Goal: Communication & Community: Answer question/provide support

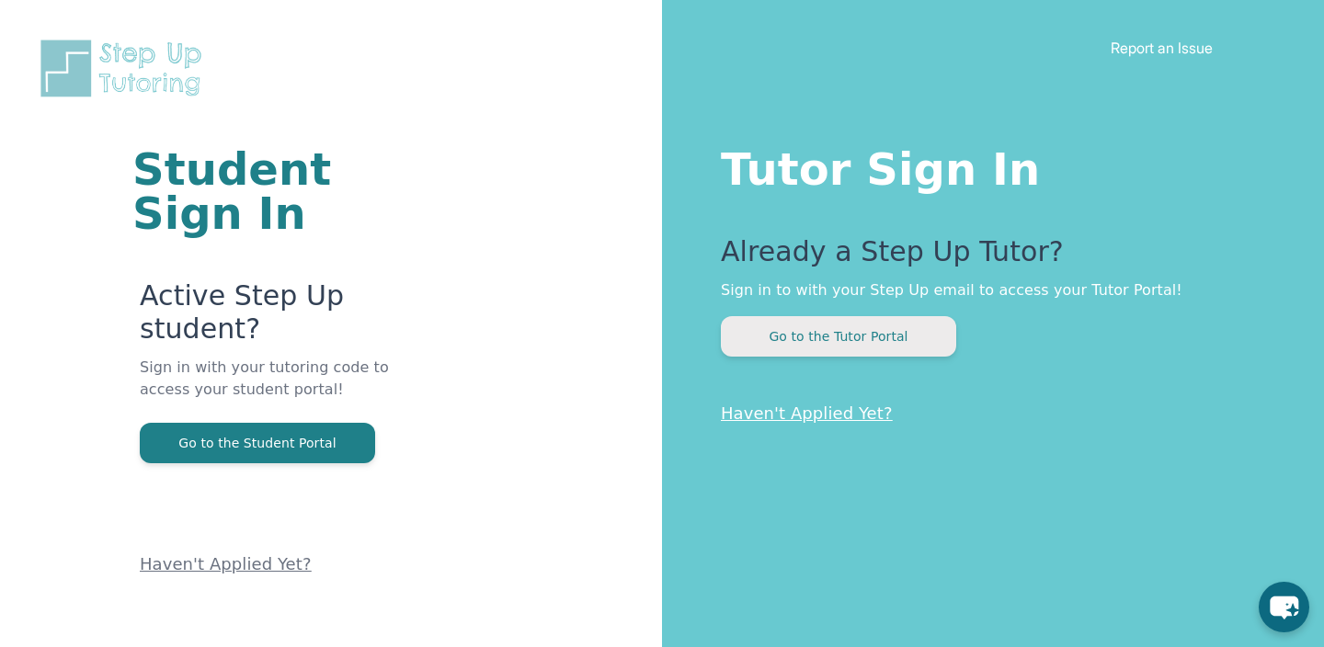
click at [910, 316] on button "Go to the Tutor Portal" at bounding box center [838, 336] width 235 height 40
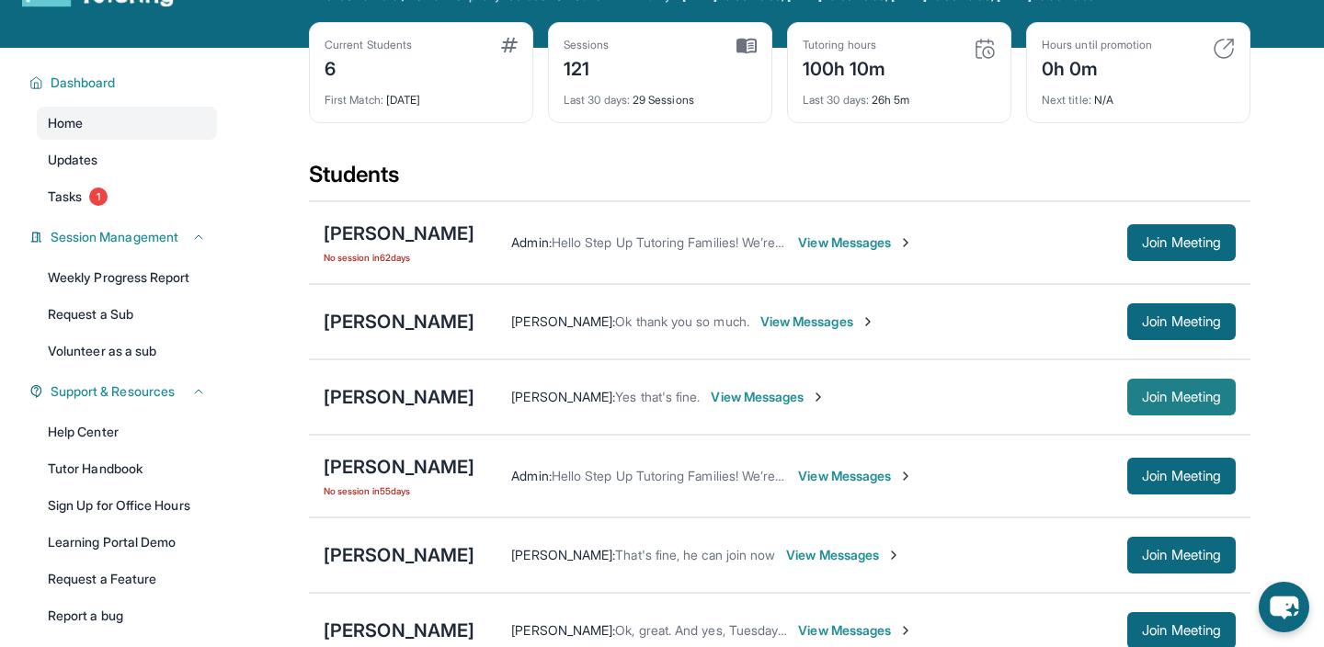
scroll to position [97, 0]
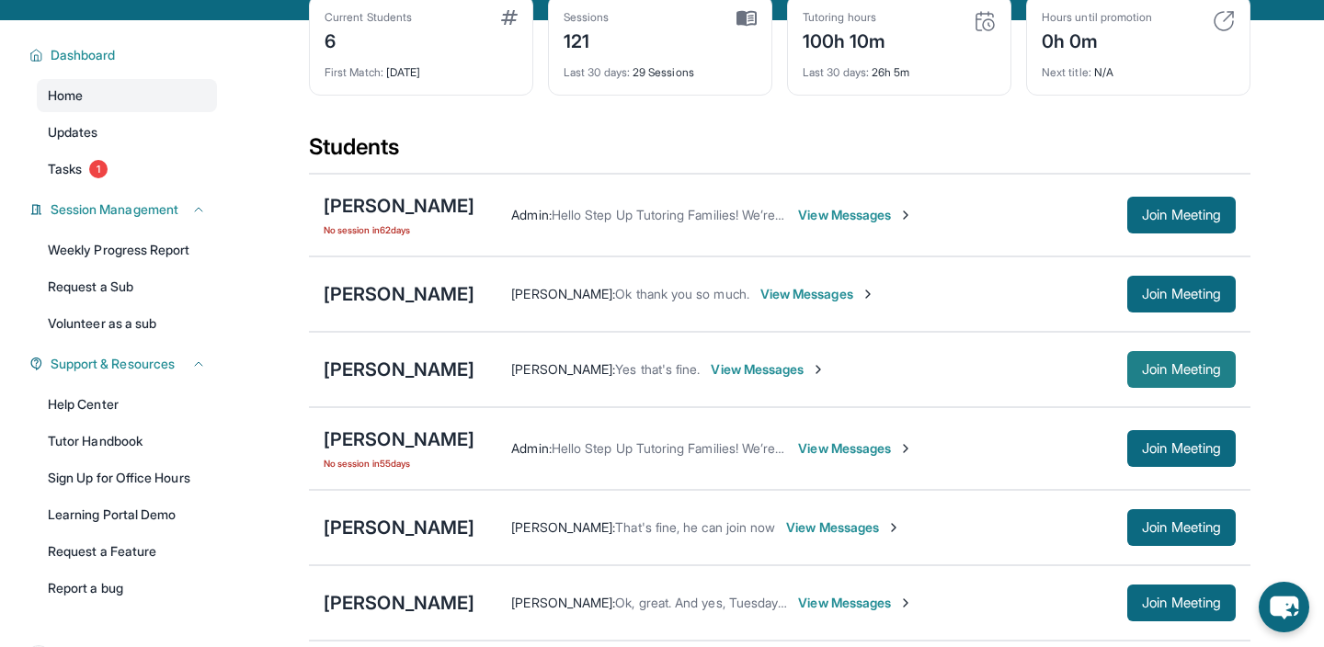
click at [1179, 364] on span "Join Meeting" at bounding box center [1181, 369] width 79 height 11
click at [416, 381] on div "[PERSON_NAME]" at bounding box center [399, 370] width 151 height 26
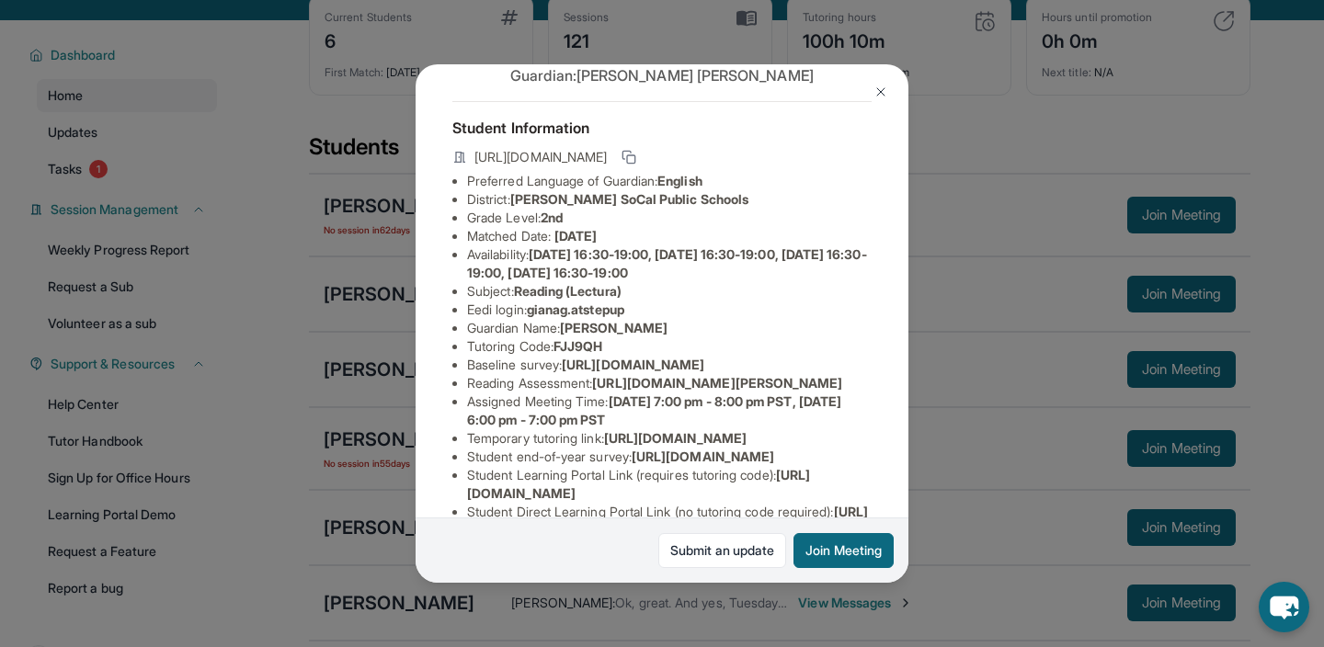
scroll to position [0, 0]
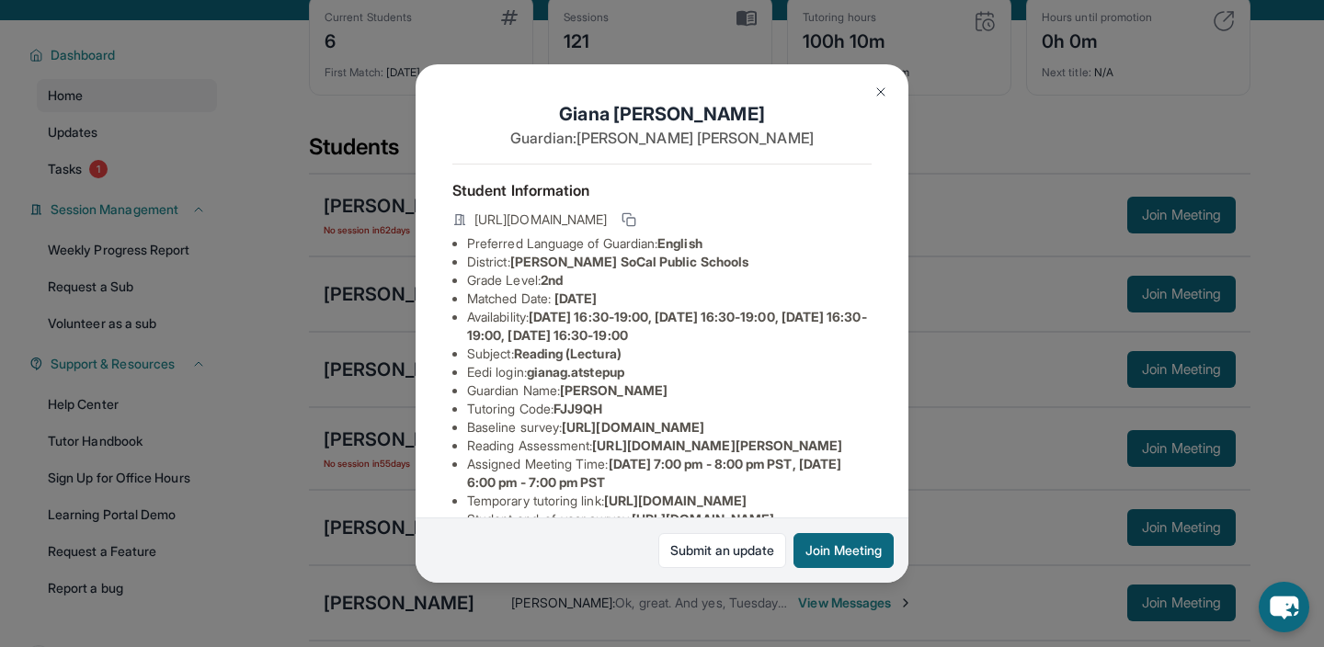
click at [874, 85] on img at bounding box center [880, 92] width 15 height 15
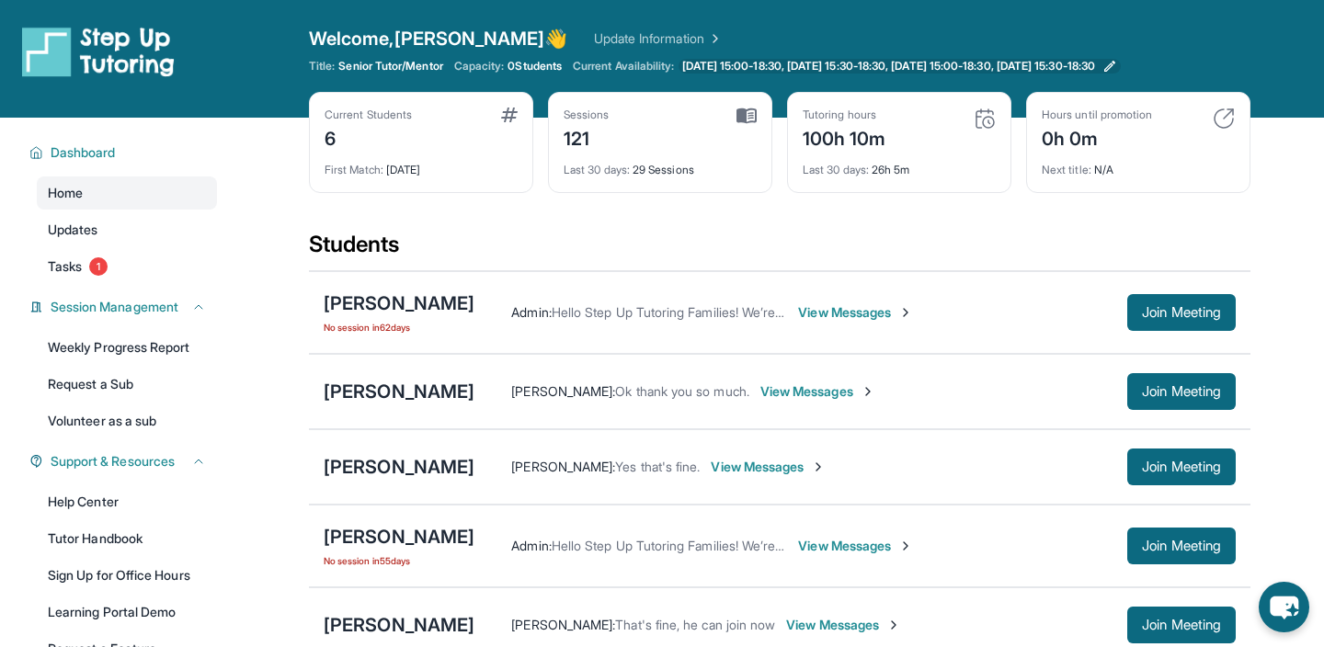
click at [853, 70] on span "[DATE] 15:00-18:30, [DATE] 15:30-18:30, [DATE] 15:00-18:30, [DATE] 15:30-18:30" at bounding box center [888, 66] width 413 height 15
click at [594, 34] on link "Update Information" at bounding box center [658, 38] width 129 height 18
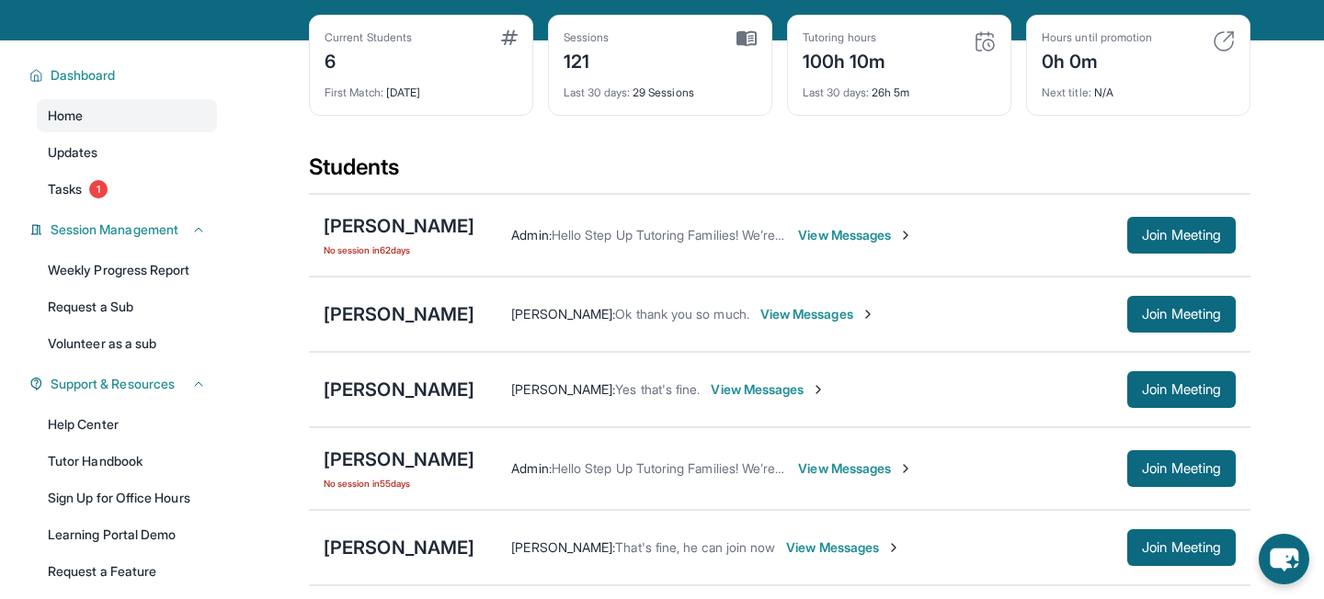
scroll to position [222, 0]
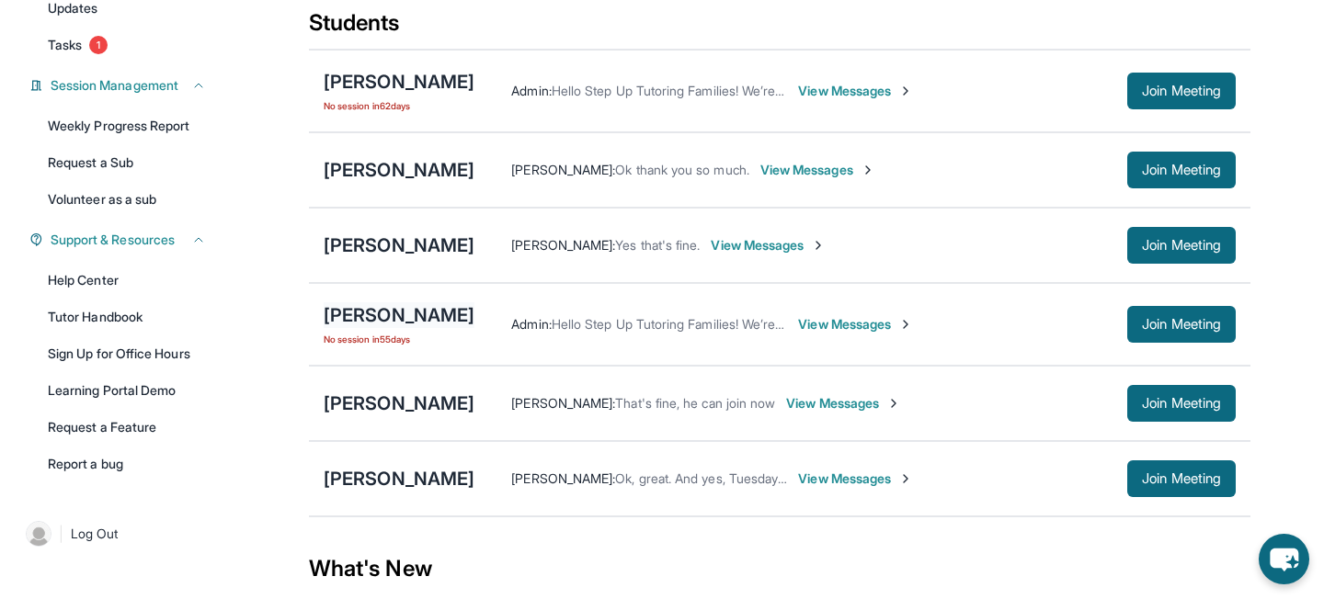
click at [429, 316] on div "[PERSON_NAME]" at bounding box center [399, 315] width 151 height 26
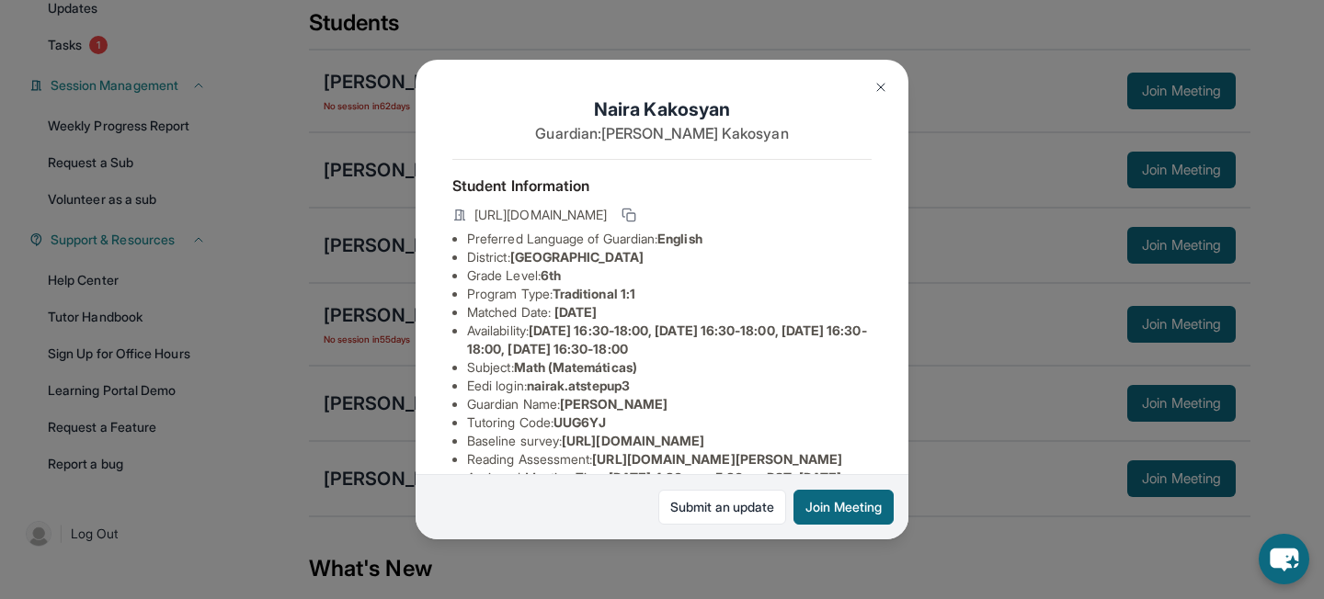
click at [865, 97] on button at bounding box center [880, 87] width 37 height 37
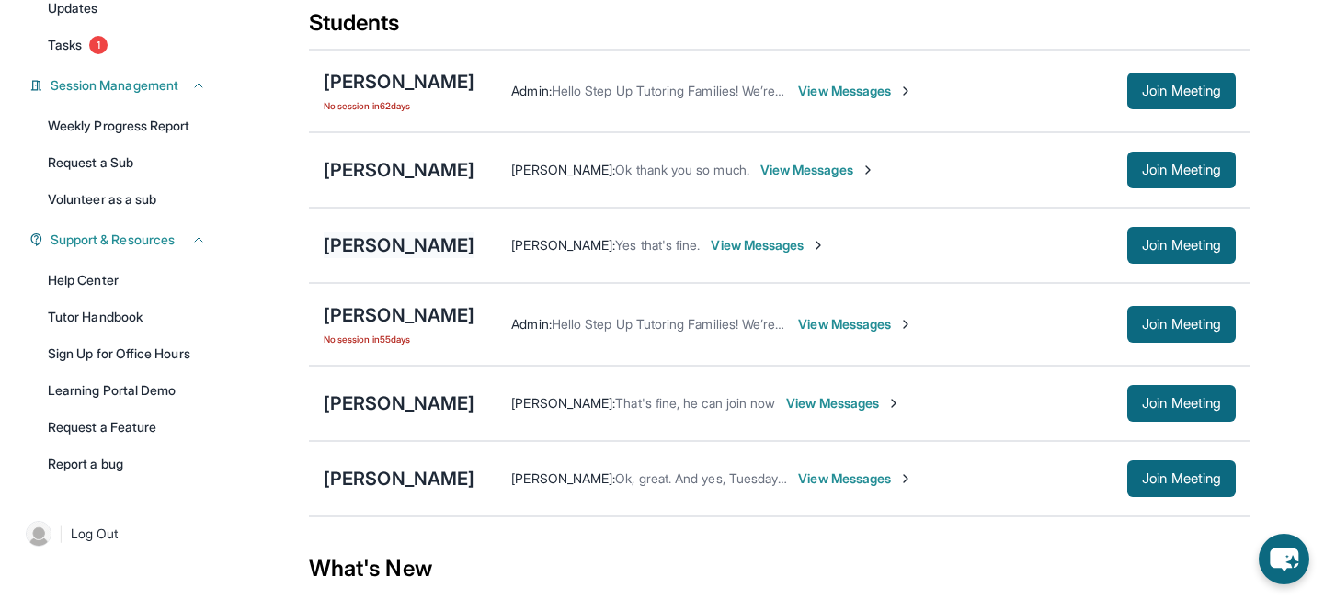
click at [392, 244] on div "[PERSON_NAME]" at bounding box center [399, 246] width 151 height 26
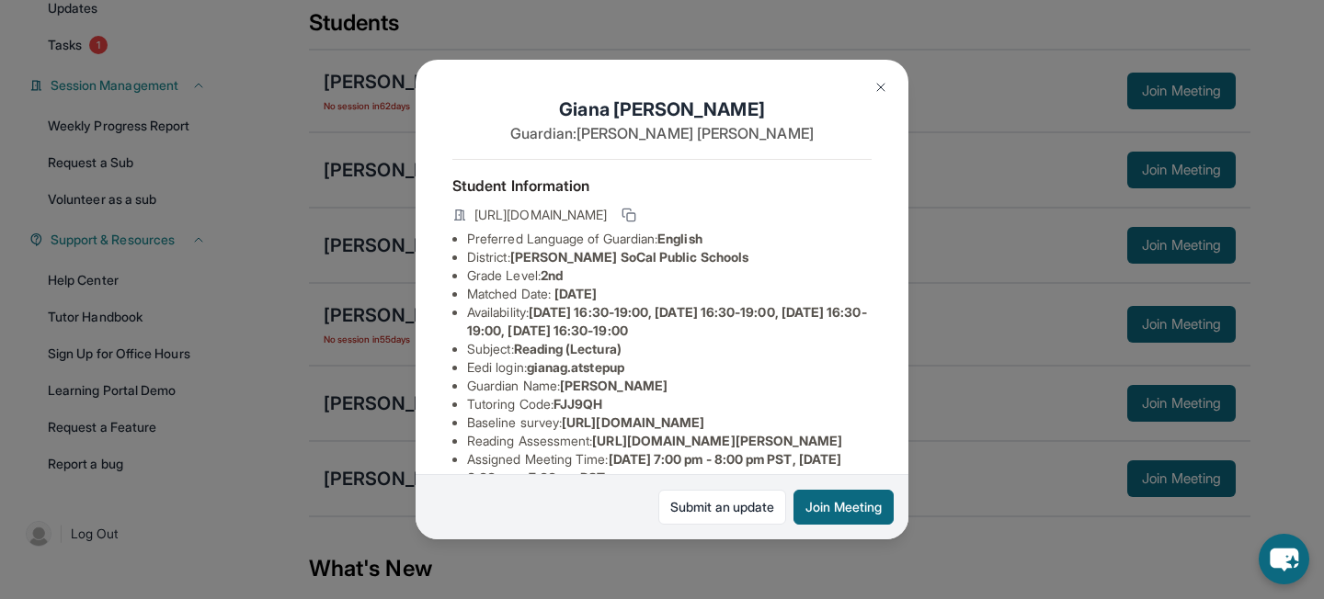
click at [882, 78] on button at bounding box center [880, 87] width 37 height 37
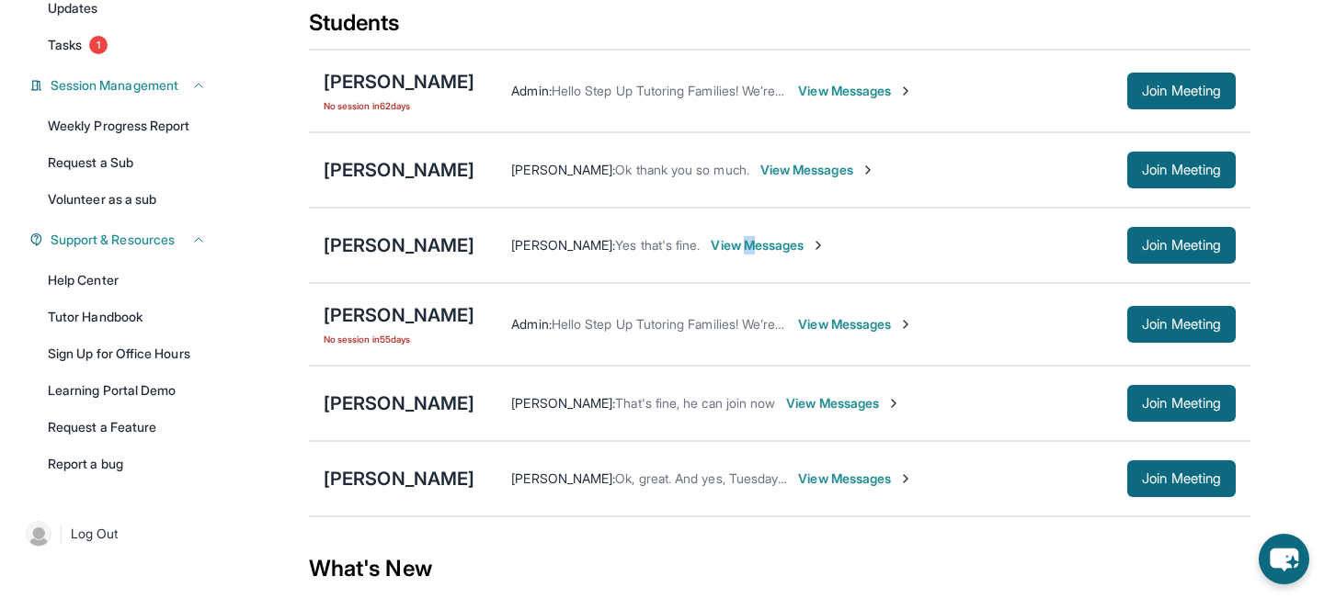
click at [711, 247] on span "View Messages" at bounding box center [768, 245] width 115 height 18
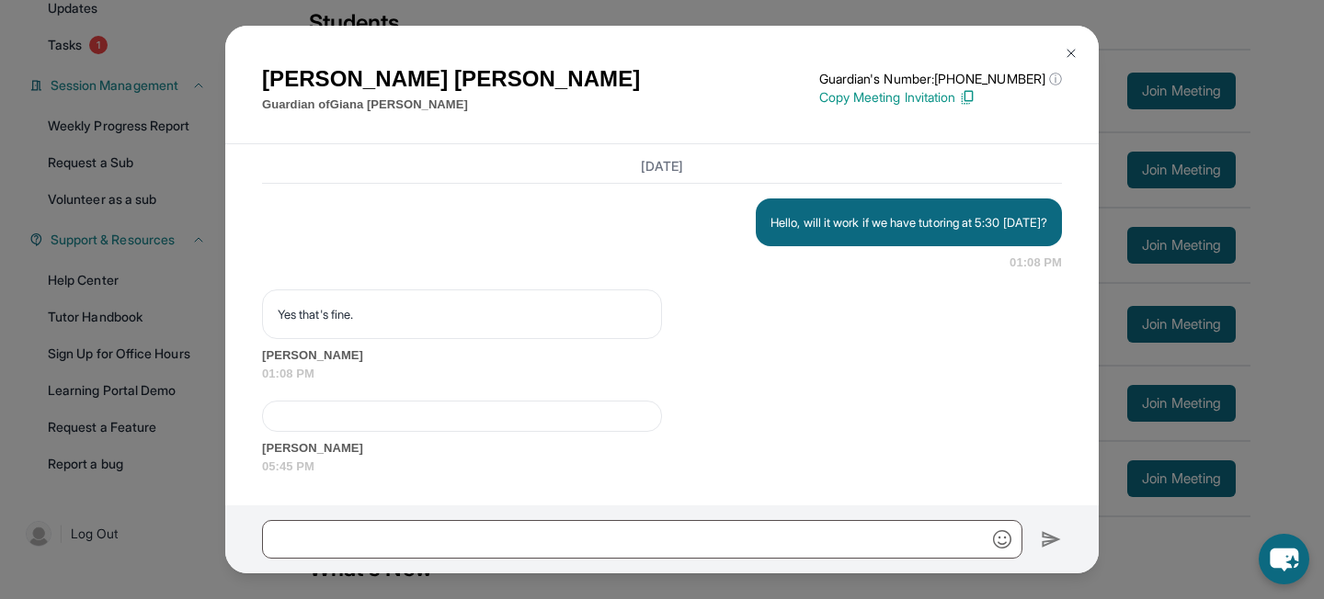
scroll to position [266, 0]
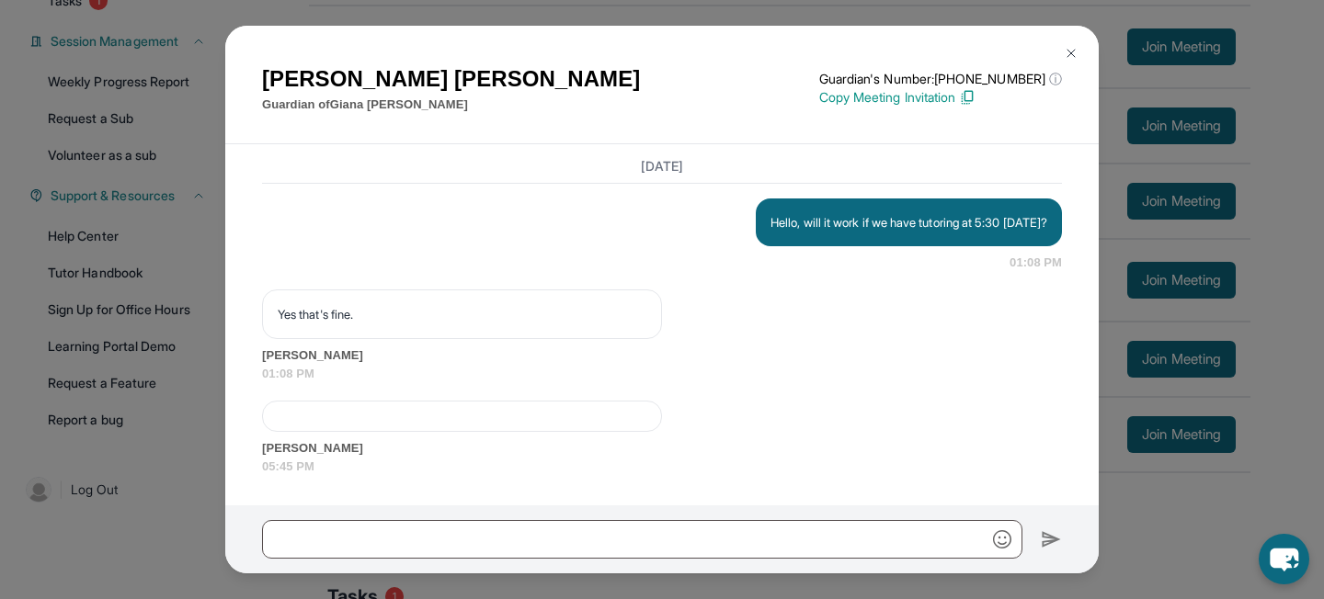
click at [586, 421] on div at bounding box center [462, 416] width 400 height 31
click at [364, 426] on div at bounding box center [462, 416] width 400 height 31
click at [1079, 49] on button at bounding box center [1070, 53] width 37 height 37
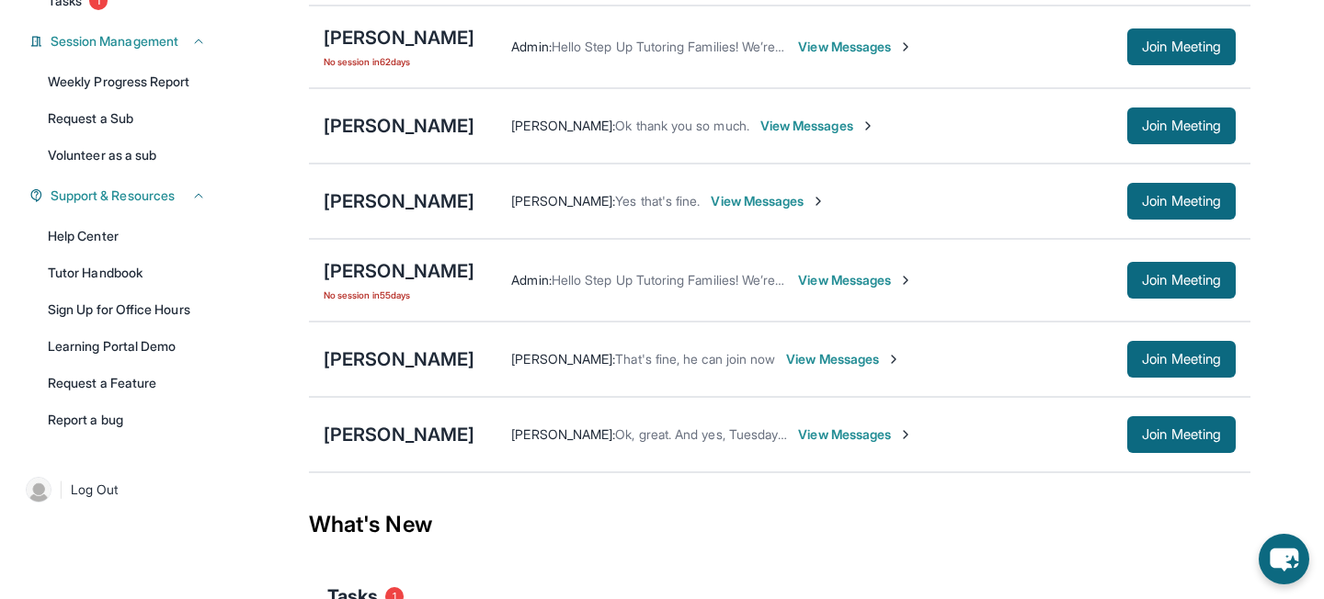
click at [711, 194] on span "View Messages" at bounding box center [768, 201] width 115 height 18
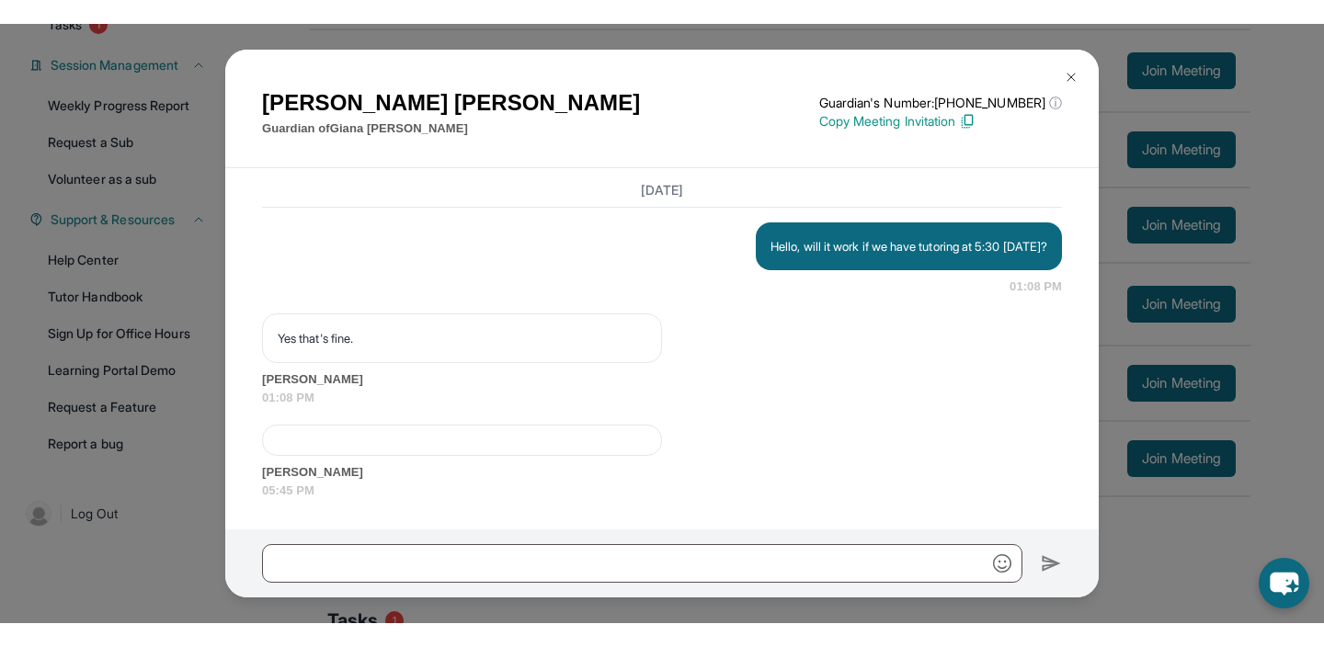
scroll to position [10059, 0]
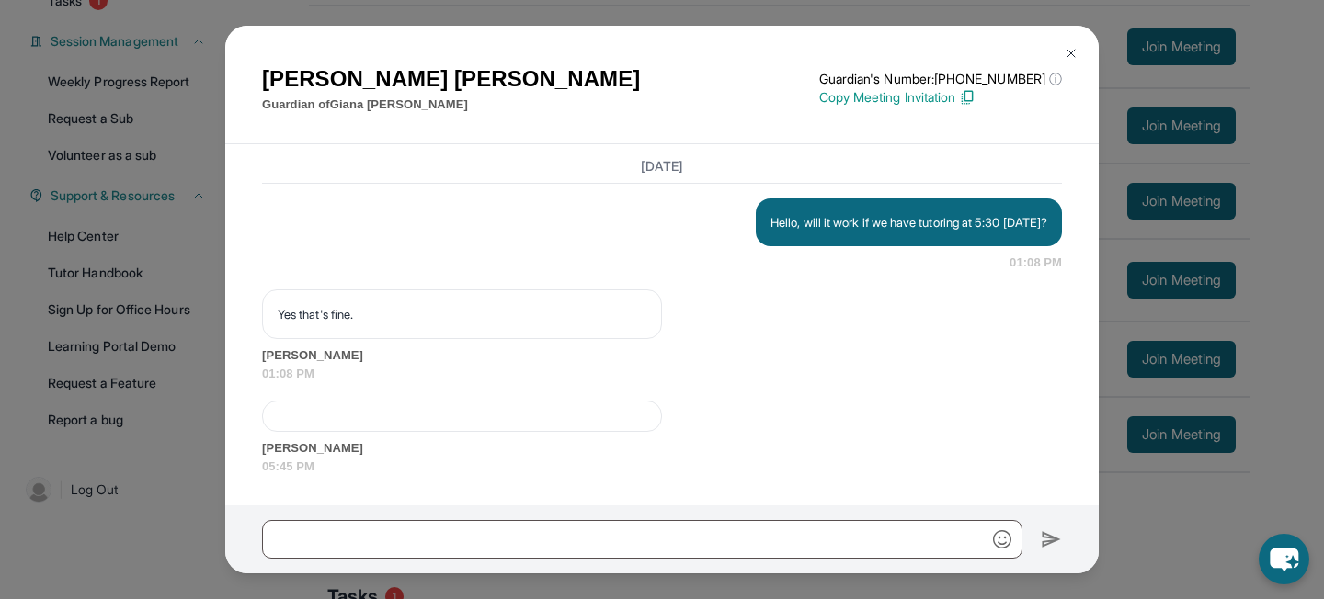
click at [404, 414] on div at bounding box center [462, 416] width 400 height 31
click at [292, 448] on span "[PERSON_NAME]" at bounding box center [662, 448] width 800 height 18
click at [359, 429] on div at bounding box center [462, 416] width 400 height 31
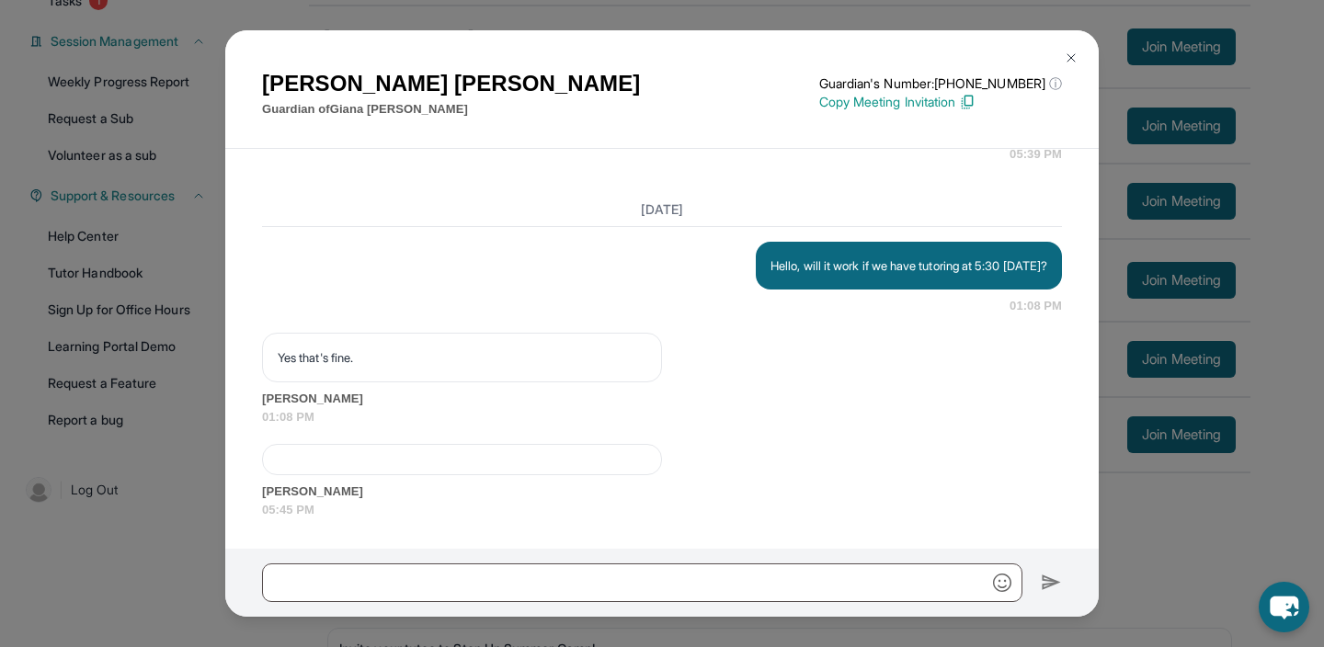
scroll to position [10021, 0]
click at [1070, 46] on button at bounding box center [1070, 58] width 37 height 37
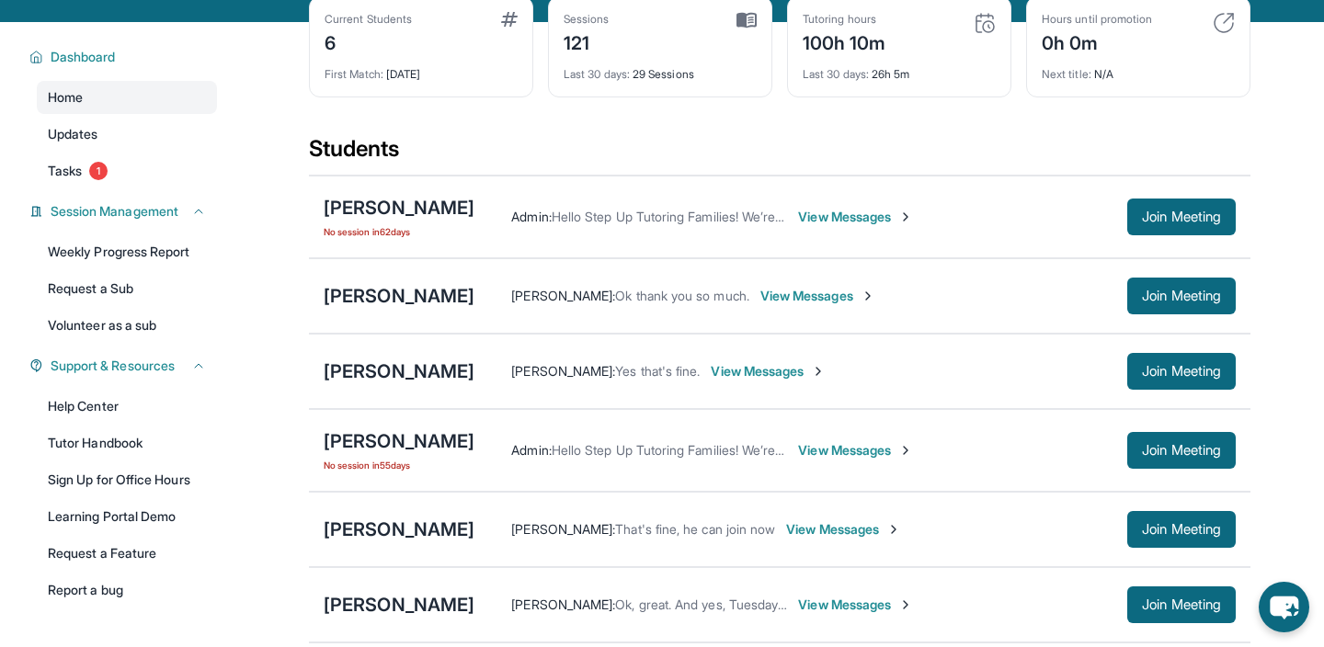
scroll to position [0, 0]
